Goal: Information Seeking & Learning: Find contact information

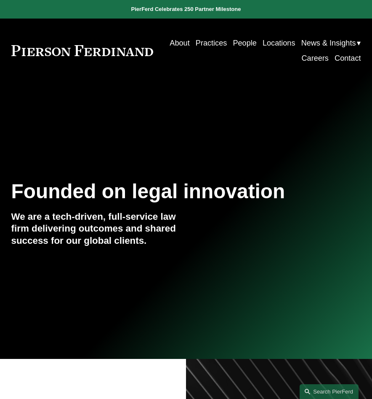
click at [275, 40] on link "Locations" at bounding box center [279, 42] width 33 height 15
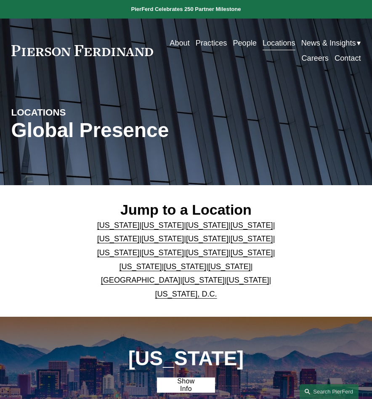
click at [244, 40] on link "People" at bounding box center [245, 42] width 24 height 15
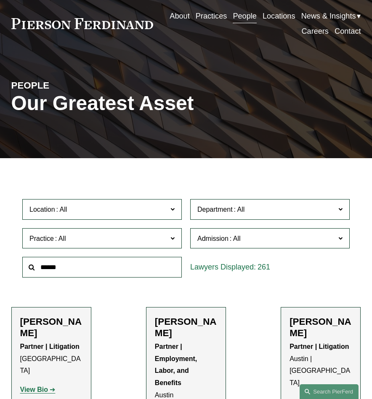
scroll to position [42, 0]
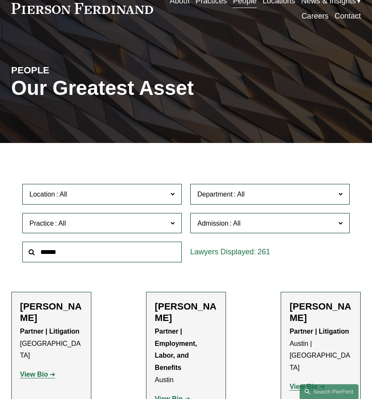
click at [164, 200] on span "Location" at bounding box center [96, 193] width 135 height 11
click at [0, 0] on link "Philadelphia" at bounding box center [0, 0] width 0 height 0
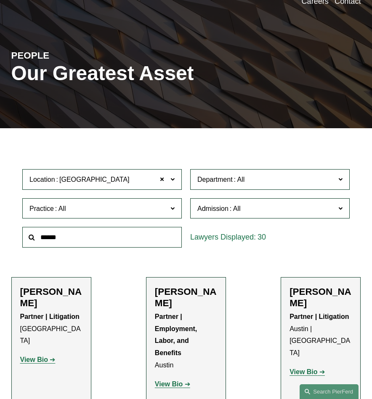
scroll to position [92, 0]
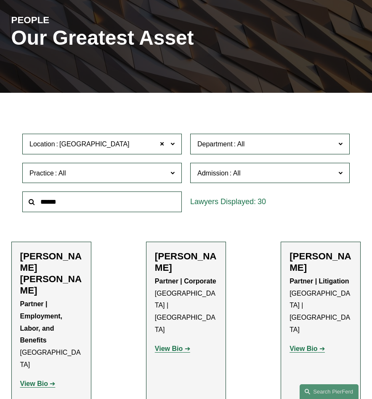
click at [279, 150] on span "Department" at bounding box center [265, 143] width 135 height 11
click at [0, 0] on link "Corporate" at bounding box center [0, 0] width 0 height 0
click at [137, 177] on span "Practice" at bounding box center [96, 172] width 135 height 11
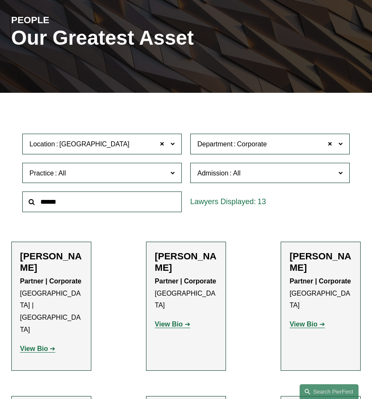
scroll to position [42, 0]
click at [330, 148] on span at bounding box center [330, 144] width 5 height 11
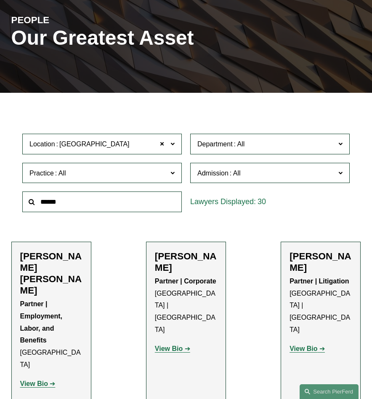
scroll to position [42, 0]
click at [0, 0] on link "Banking and Financial Services" at bounding box center [0, 0] width 0 height 0
click at [269, 172] on span "Admission" at bounding box center [265, 172] width 135 height 11
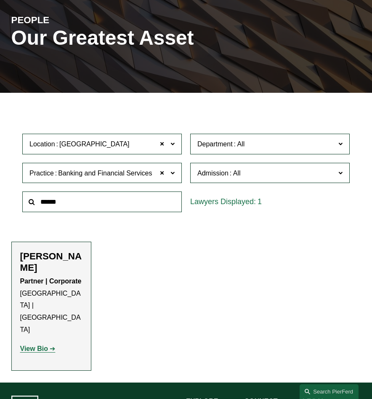
click at [169, 263] on ul "Filter Location Philadelphia Philadelphia All Atlanta Austin Boston Charlotte C…" at bounding box center [186, 237] width 372 height 266
click at [251, 175] on span "Admission" at bounding box center [265, 172] width 135 height 11
click at [65, 260] on h2 "Michael C. Barnes" at bounding box center [51, 261] width 62 height 23
click at [33, 345] on strong "View Bio" at bounding box center [34, 348] width 28 height 7
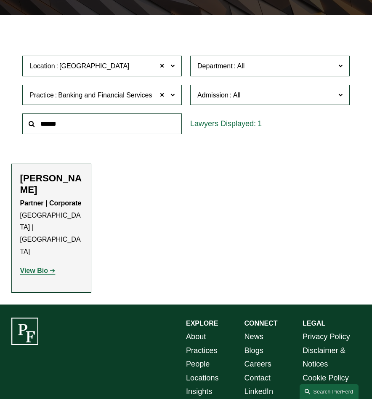
scroll to position [177, 0]
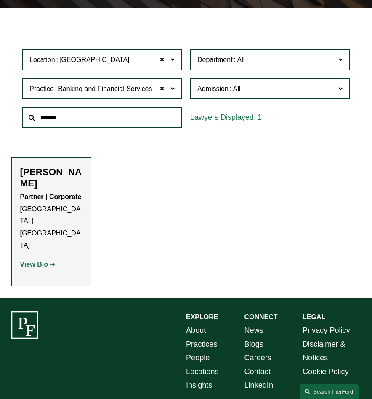
click at [277, 187] on ul "Filter Location Philadelphia Philadelphia All Atlanta Austin Boston Charlotte C…" at bounding box center [186, 153] width 372 height 266
click at [179, 88] on label "Practice Banking and Financial Services" at bounding box center [102, 88] width 160 height 21
click at [0, 0] on link "Bankruptcy, Financial Restructuring, and Reorganization" at bounding box center [0, 0] width 0 height 0
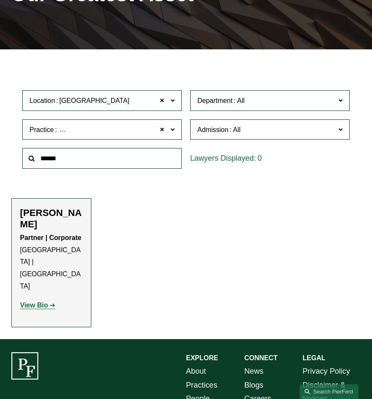
scroll to position [92, 0]
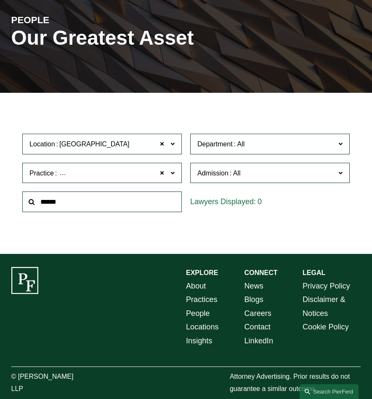
click at [83, 173] on span "Bankruptcy, Financial Restructuring, and Reorganization" at bounding box center [142, 173] width 168 height 11
click at [0, 0] on link "Bankruptcy, Financial Restructuring, and Reorganization" at bounding box center [0, 0] width 0 height 0
click at [231, 225] on ul "Filter Location Philadelphia Philadelphia All Atlanta Austin Boston Charlotte C…" at bounding box center [186, 172] width 372 height 137
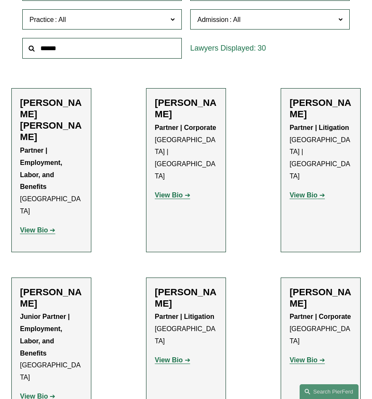
scroll to position [261, 0]
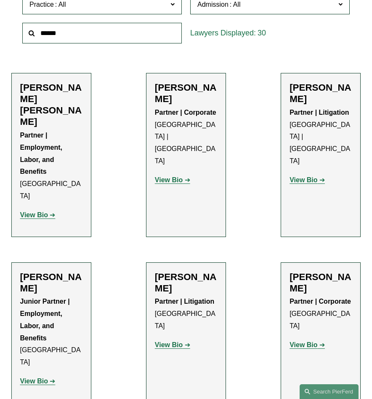
click at [165, 271] on h2 "Kevin M. Buttery" at bounding box center [186, 282] width 62 height 23
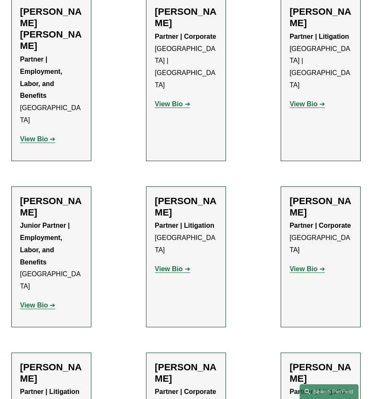
scroll to position [345, 0]
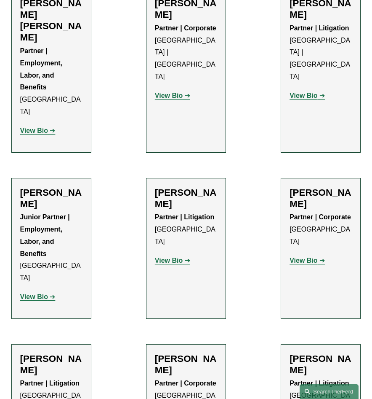
click at [314, 257] on strong "View Bio" at bounding box center [304, 260] width 28 height 7
click at [180, 257] on strong "View Bio" at bounding box center [169, 260] width 28 height 7
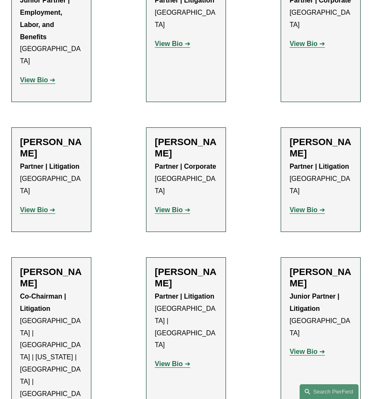
scroll to position [640, 0]
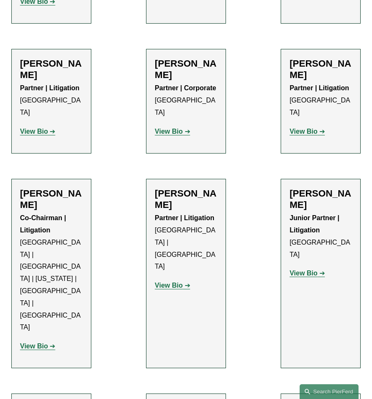
click at [43, 128] on strong "View Bio" at bounding box center [34, 131] width 28 height 7
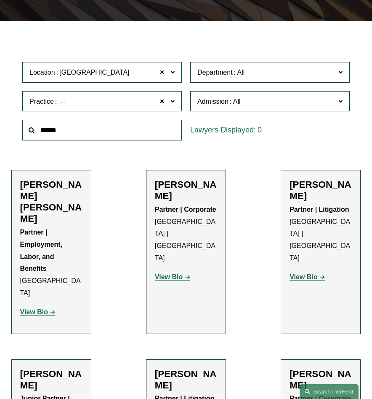
scroll to position [92, 0]
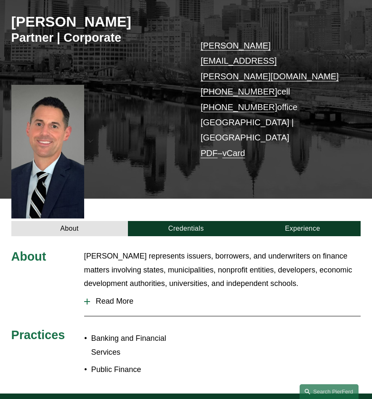
scroll to position [126, 0]
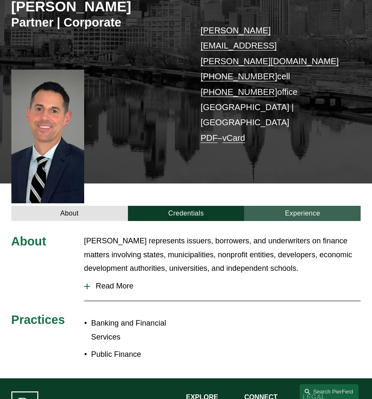
click at [309, 206] on link "Experience" at bounding box center [302, 213] width 117 height 15
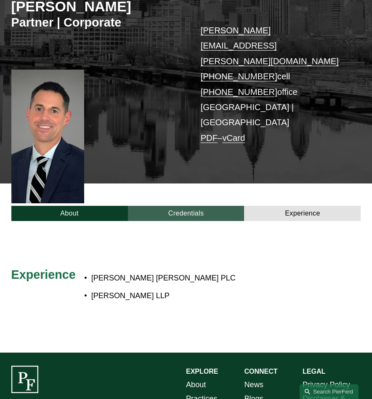
click at [208, 206] on link "Credentials" at bounding box center [186, 213] width 117 height 15
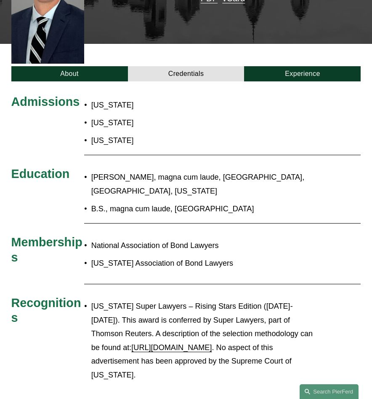
scroll to position [253, 0]
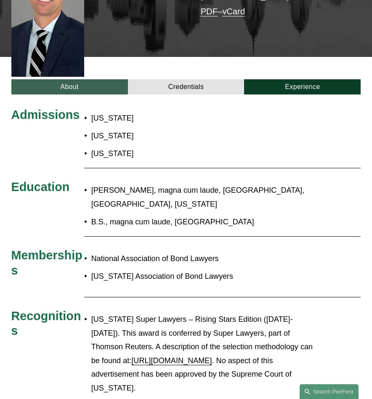
click at [108, 79] on link "About" at bounding box center [69, 86] width 117 height 15
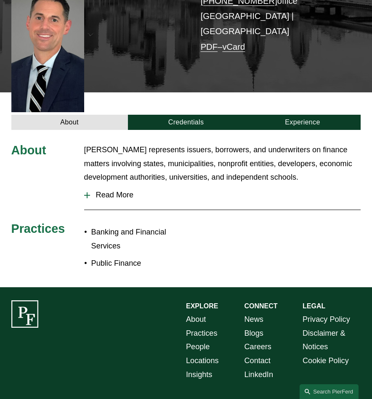
click at [112, 190] on span "Read More" at bounding box center [225, 194] width 271 height 9
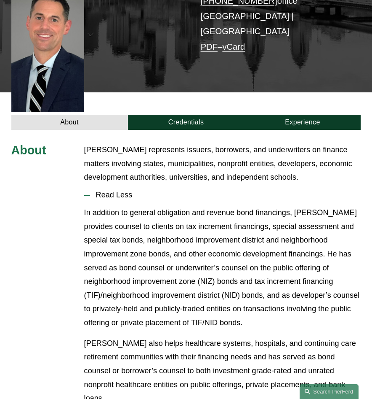
drag, startPoint x: 201, startPoint y: 167, endPoint x: 214, endPoint y: 170, distance: 12.9
click at [201, 206] on p "In addition to general obligation and revenue bond financings, Mike provides co…" at bounding box center [222, 268] width 277 height 124
click at [326, 206] on p "In addition to general obligation and revenue bond financings, Mike provides co…" at bounding box center [222, 268] width 277 height 124
click at [89, 206] on p "In addition to general obligation and revenue bond financings, Mike provides co…" at bounding box center [222, 268] width 277 height 124
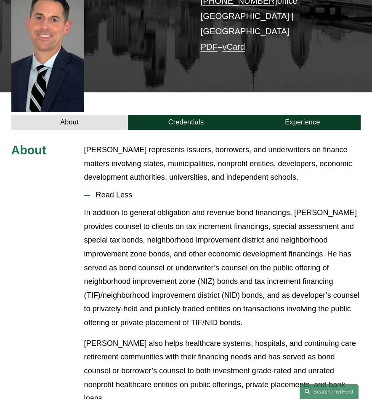
click at [209, 206] on p "In addition to general obligation and revenue bond financings, Mike provides co…" at bounding box center [222, 268] width 277 height 124
click at [307, 206] on p "In addition to general obligation and revenue bond financings, Mike provides co…" at bounding box center [222, 268] width 277 height 124
click at [196, 214] on p "In addition to general obligation and revenue bond financings, Mike provides co…" at bounding box center [222, 268] width 277 height 124
click at [259, 228] on p "In addition to general obligation and revenue bond financings, Mike provides co…" at bounding box center [222, 268] width 277 height 124
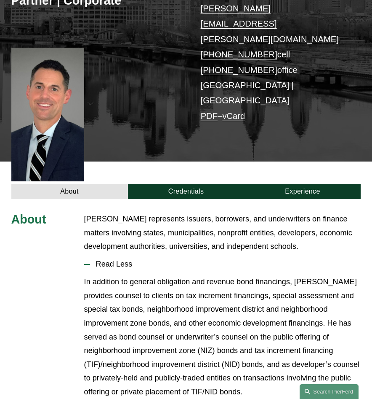
scroll to position [133, 0]
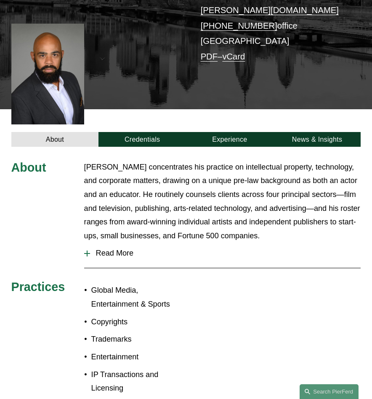
scroll to position [84, 0]
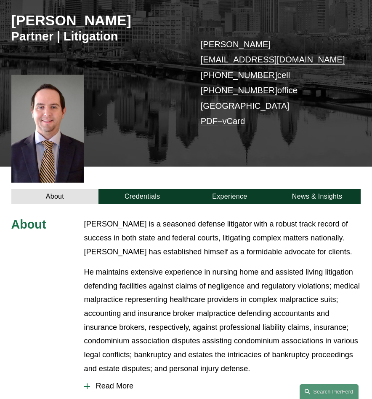
scroll to position [126, 0]
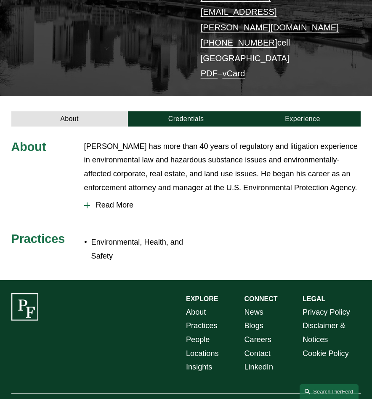
scroll to position [168, 0]
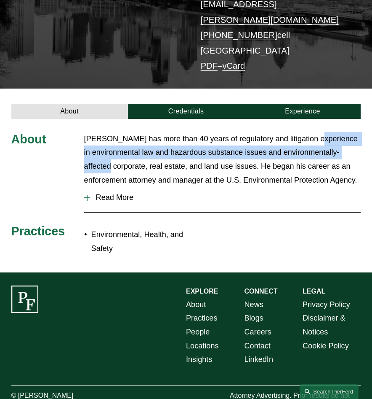
click at [372, 120] on html "0 PierFerd Celebrates 250 Partner Milestone Skip to Content" at bounding box center [186, 129] width 372 height 595
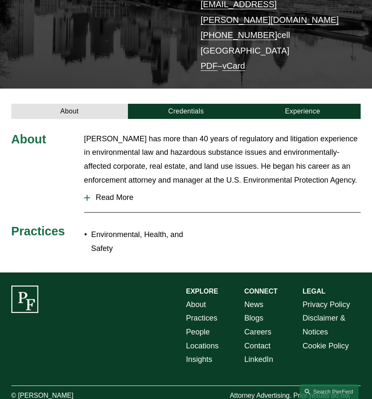
drag, startPoint x: 222, startPoint y: 131, endPoint x: 230, endPoint y: 133, distance: 7.7
click at [230, 133] on p "[PERSON_NAME] has more than 40 years of regulatory and litigation experience in…" at bounding box center [222, 159] width 277 height 55
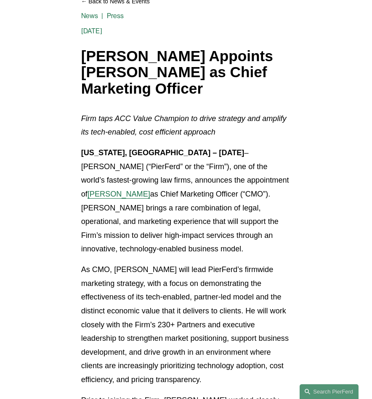
scroll to position [126, 0]
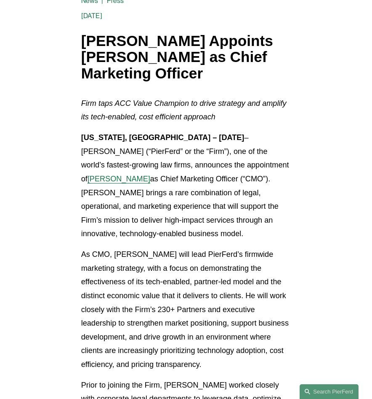
click at [150, 174] on span "[PERSON_NAME]" at bounding box center [119, 178] width 63 height 8
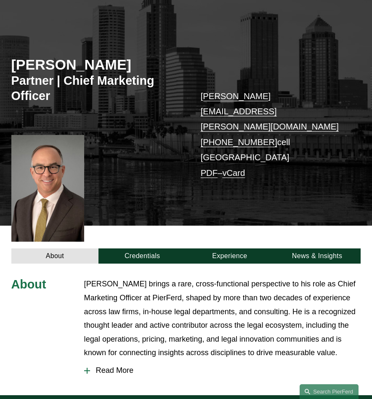
scroll to position [84, 0]
